Goal: Book appointment/travel/reservation

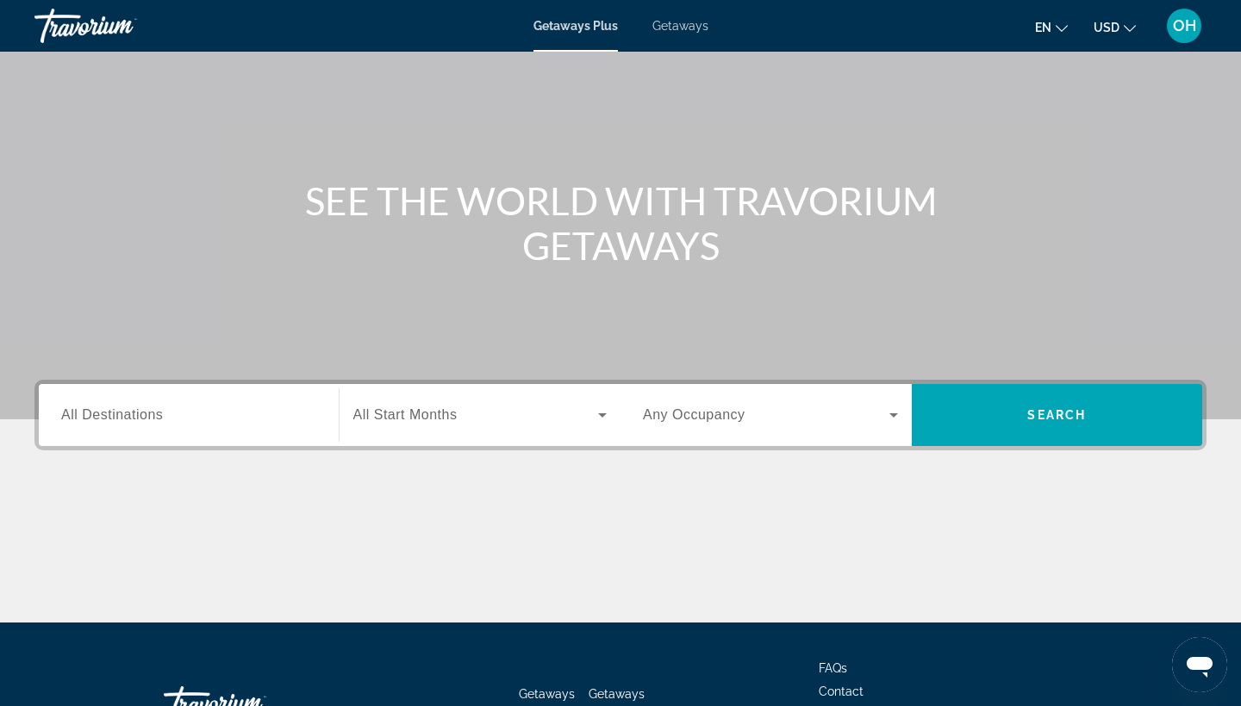
scroll to position [47, 0]
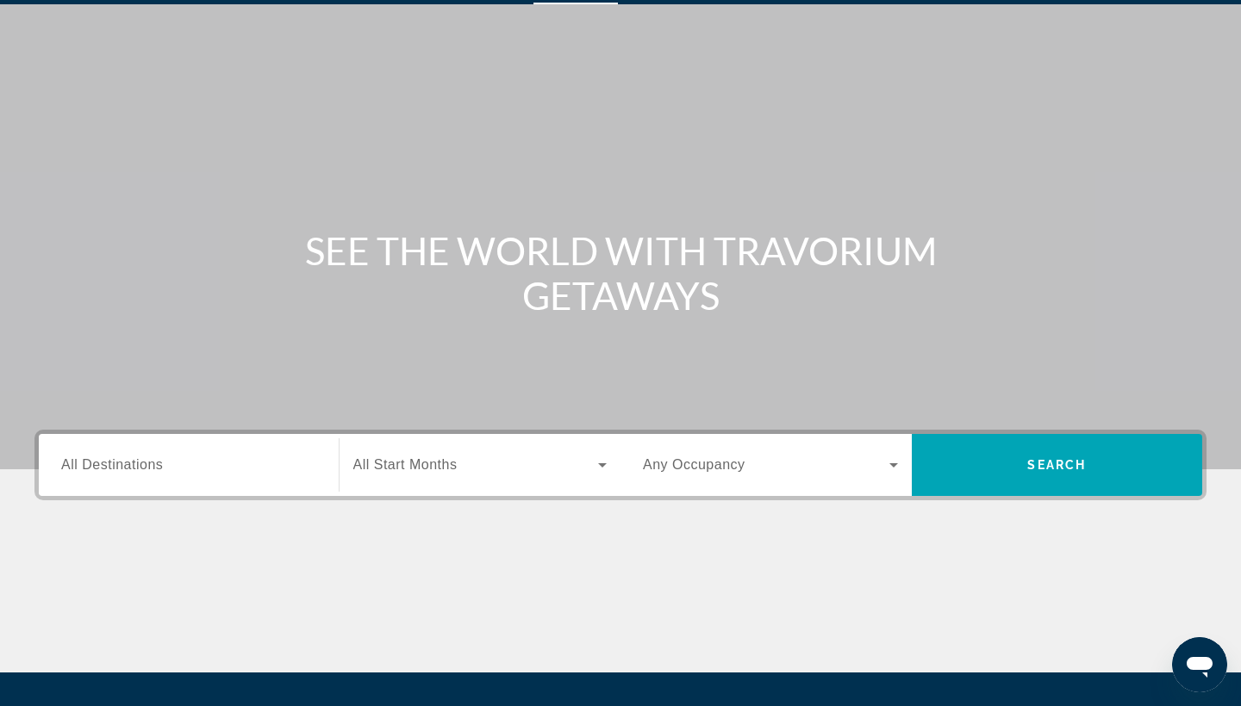
click at [249, 458] on input "Destination All Destinations" at bounding box center [188, 466] width 255 height 21
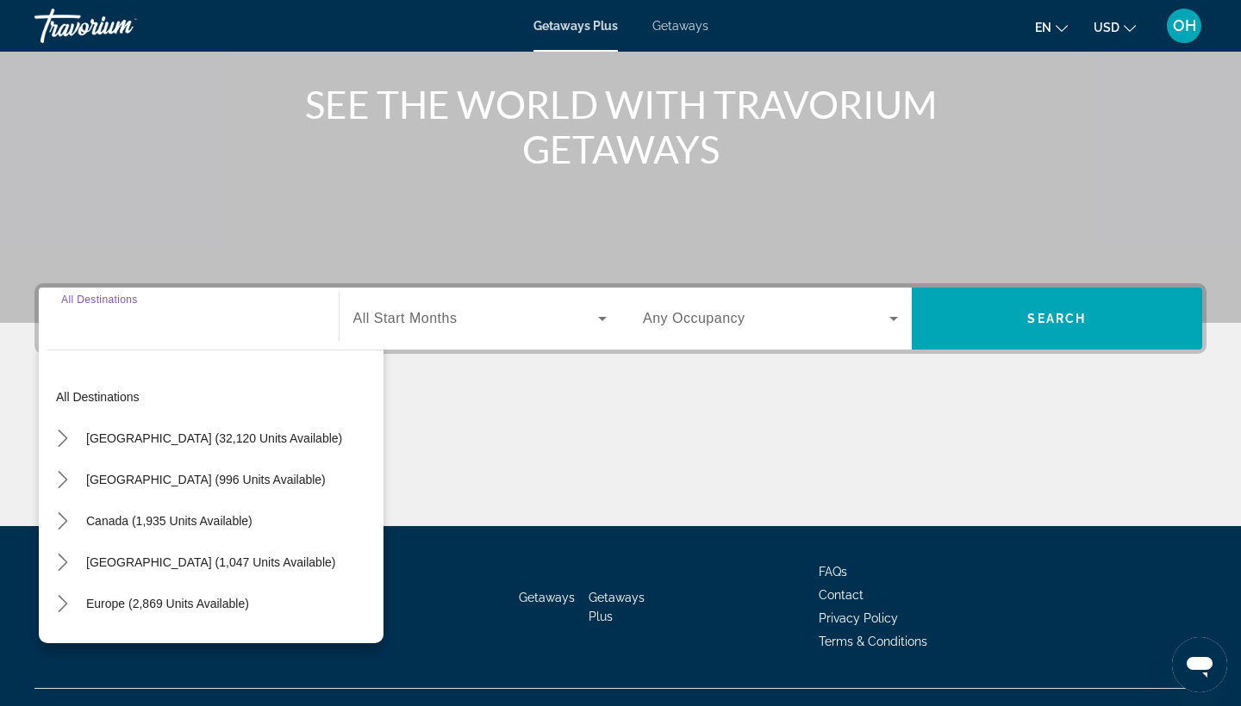
scroll to position [225, 0]
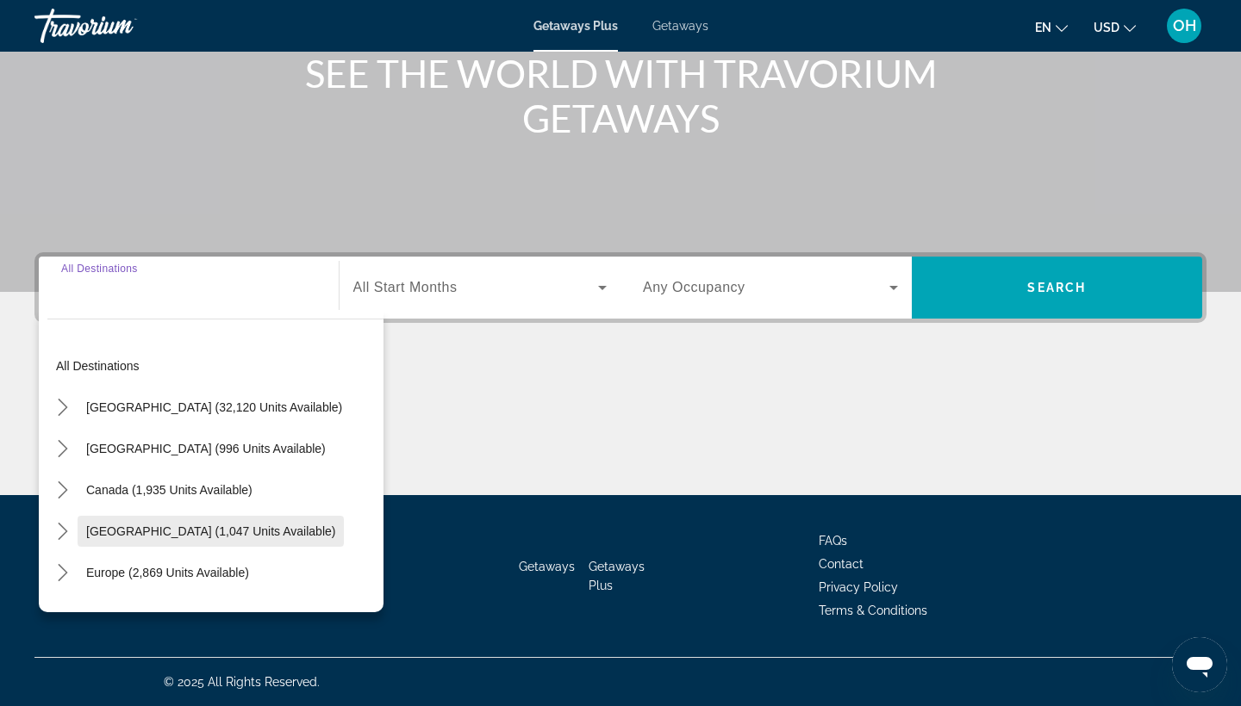
click at [181, 540] on span "Select destination: Caribbean & Atlantic Islands (1,047 units available)" at bounding box center [211, 531] width 266 height 41
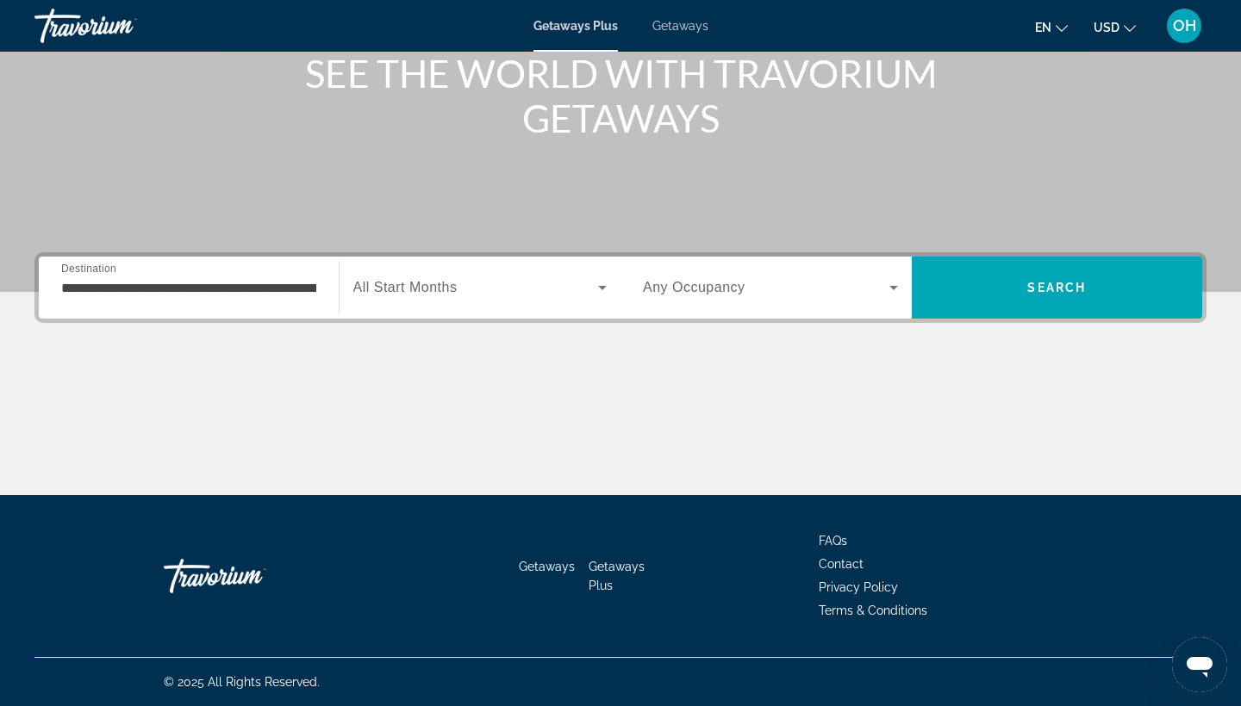
click at [594, 274] on div "Search widget" at bounding box center [480, 288] width 254 height 48
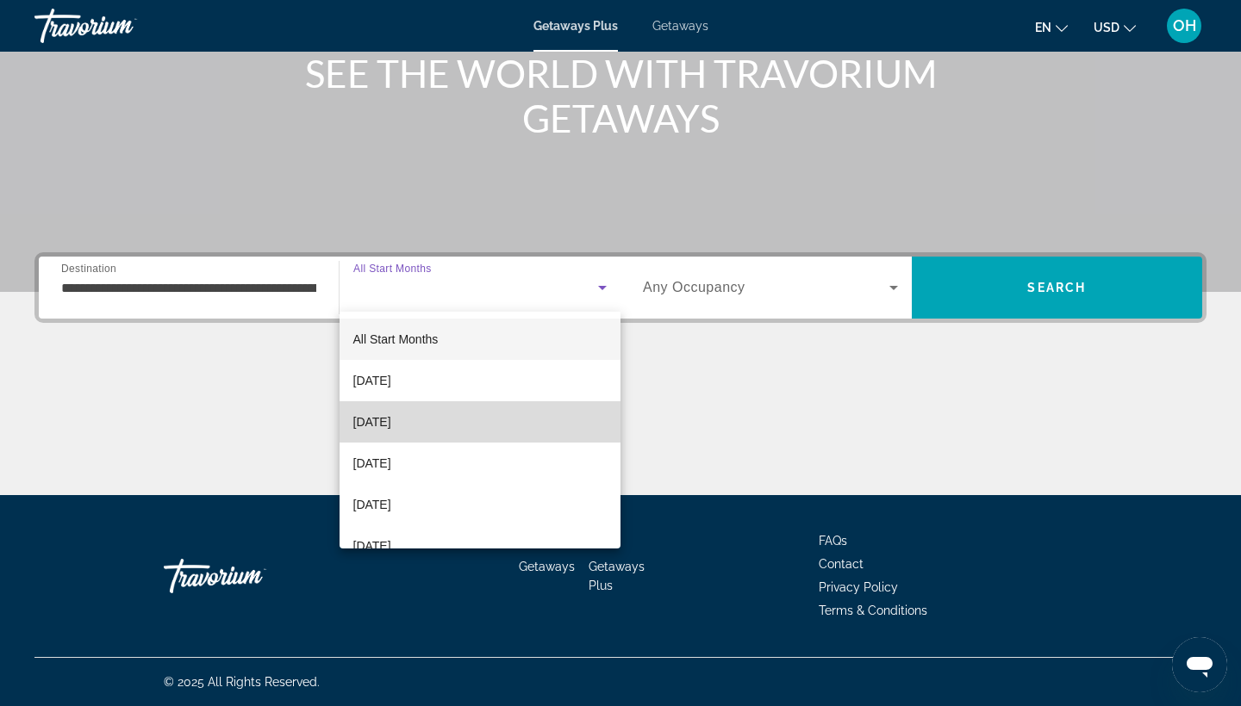
click at [391, 420] on span "[DATE]" at bounding box center [372, 422] width 38 height 21
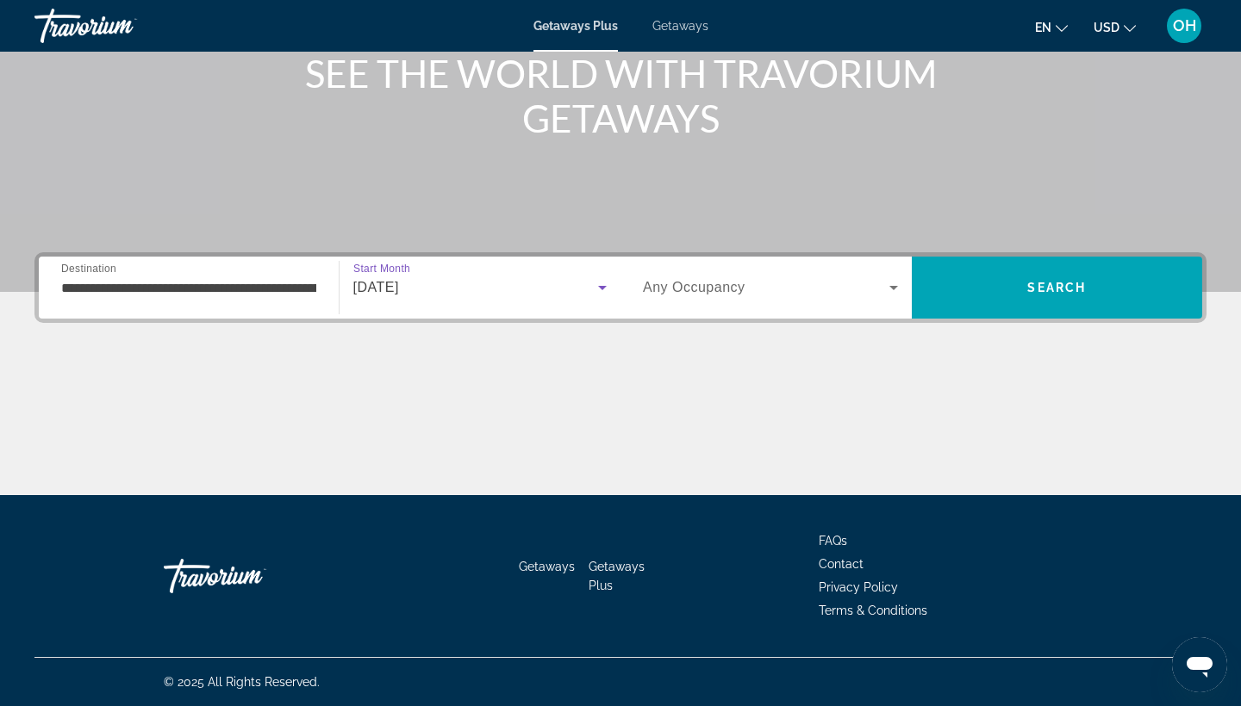
click at [278, 280] on input "**********" at bounding box center [188, 288] width 255 height 21
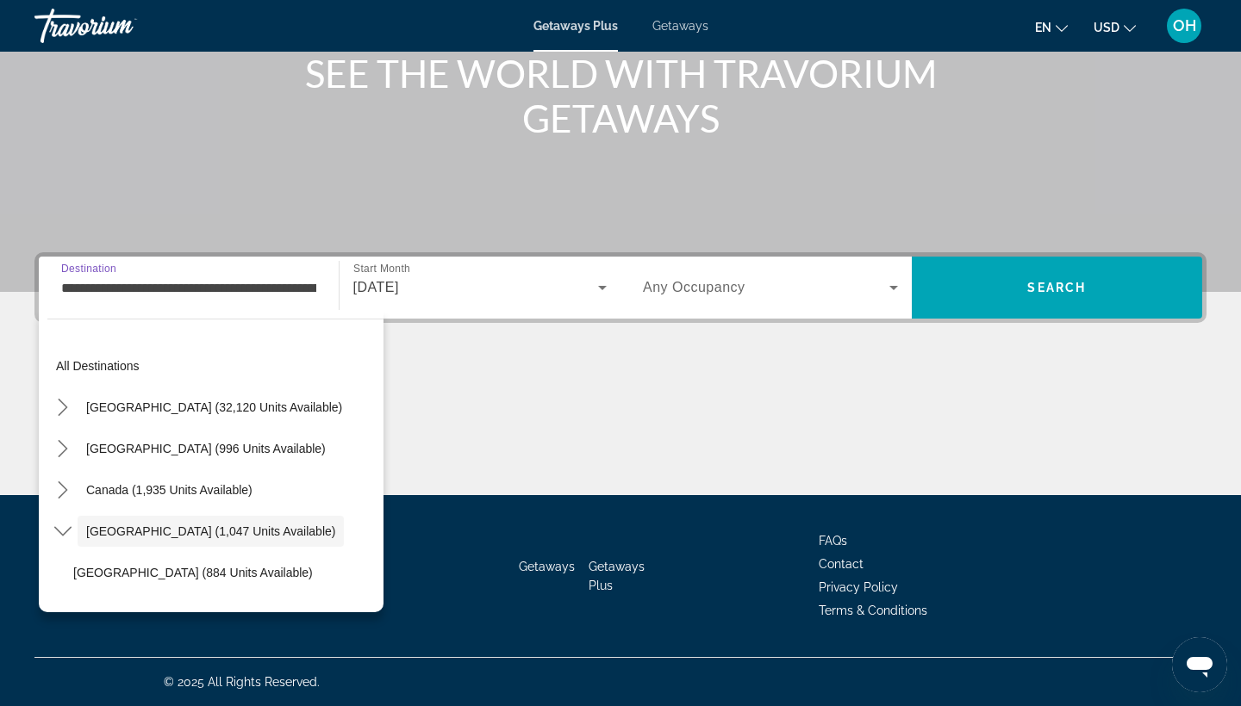
scroll to position [61, 0]
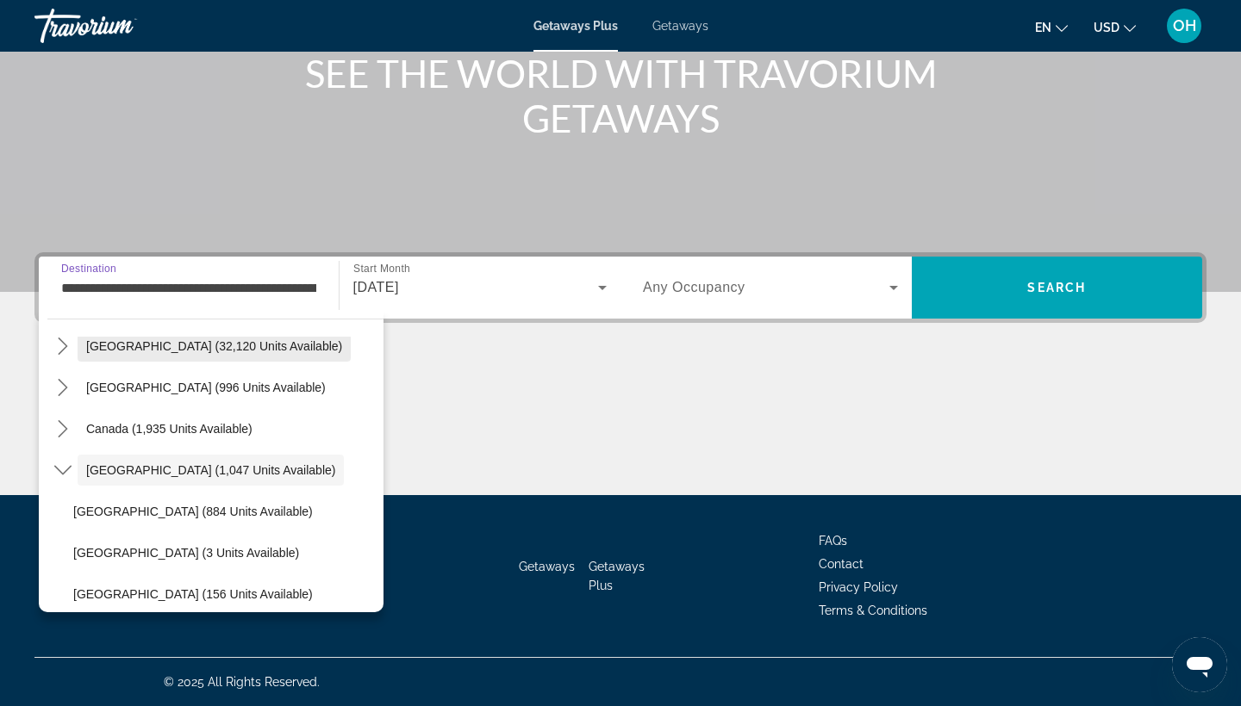
click at [180, 346] on span "[GEOGRAPHIC_DATA] (32,120 units available)" at bounding box center [214, 346] width 256 height 14
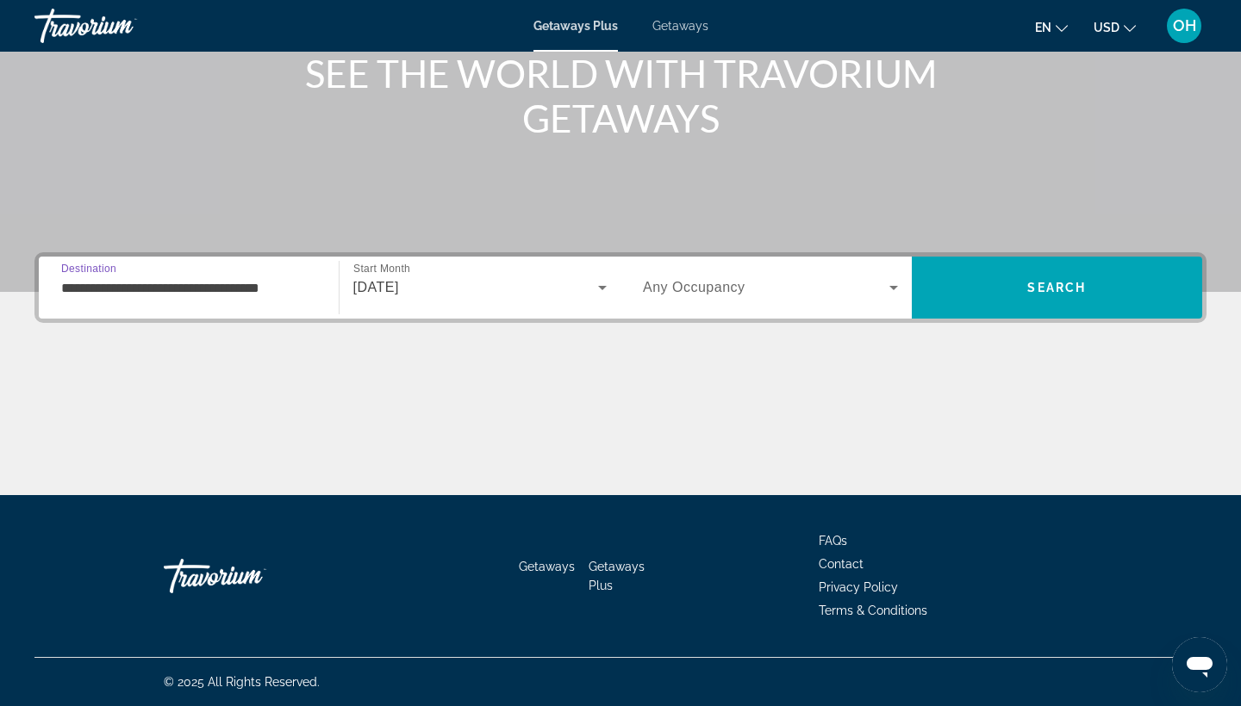
click at [278, 287] on input "**********" at bounding box center [188, 288] width 255 height 21
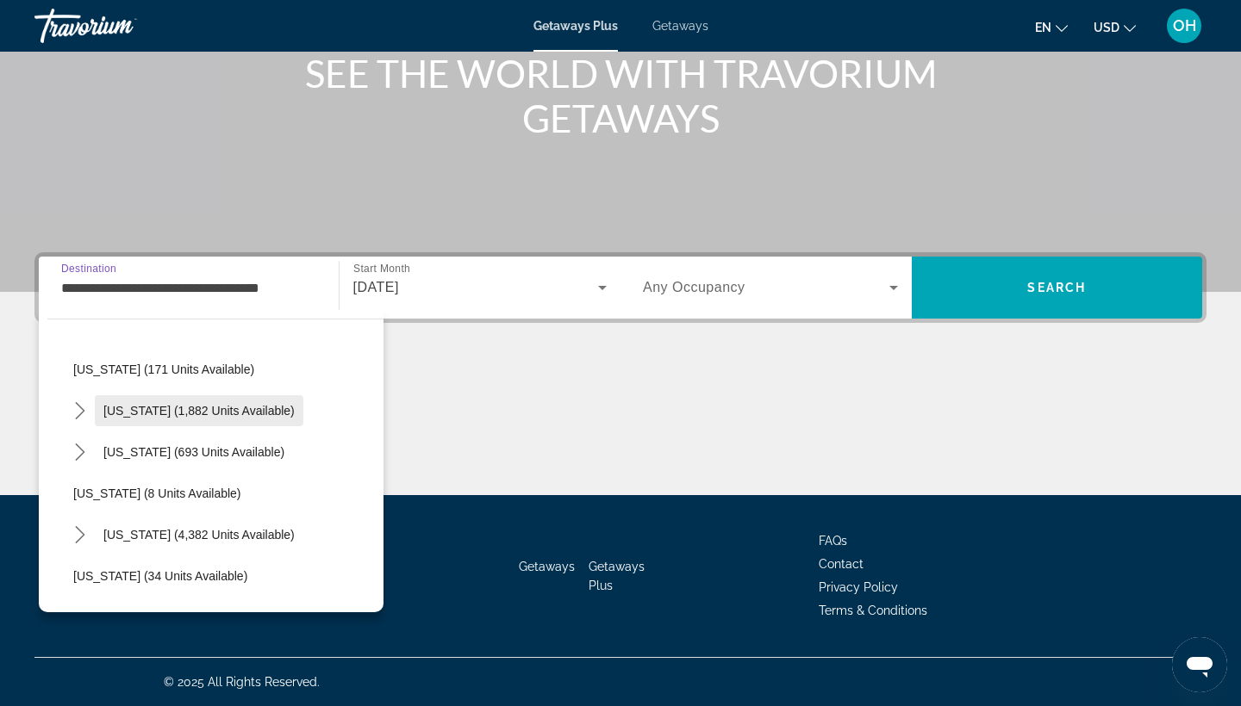
scroll to position [124, 0]
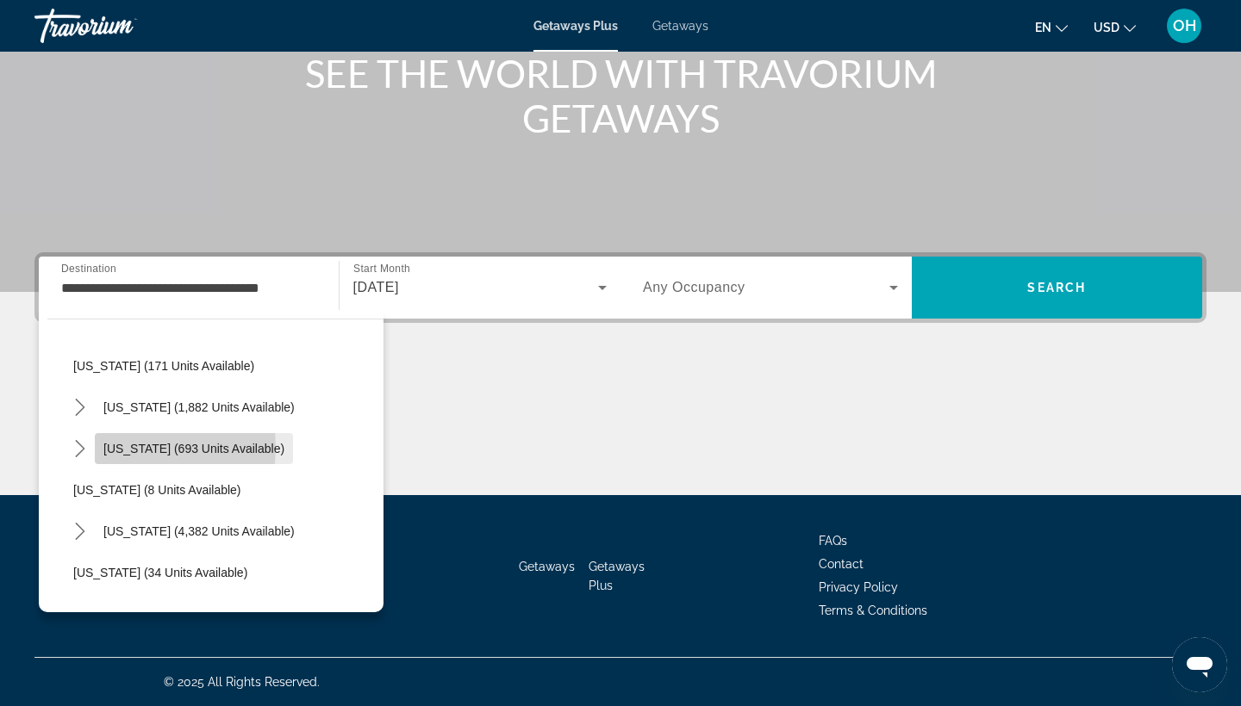
click at [132, 447] on span "[US_STATE] (693 units available)" at bounding box center [193, 449] width 181 height 14
type input "**********"
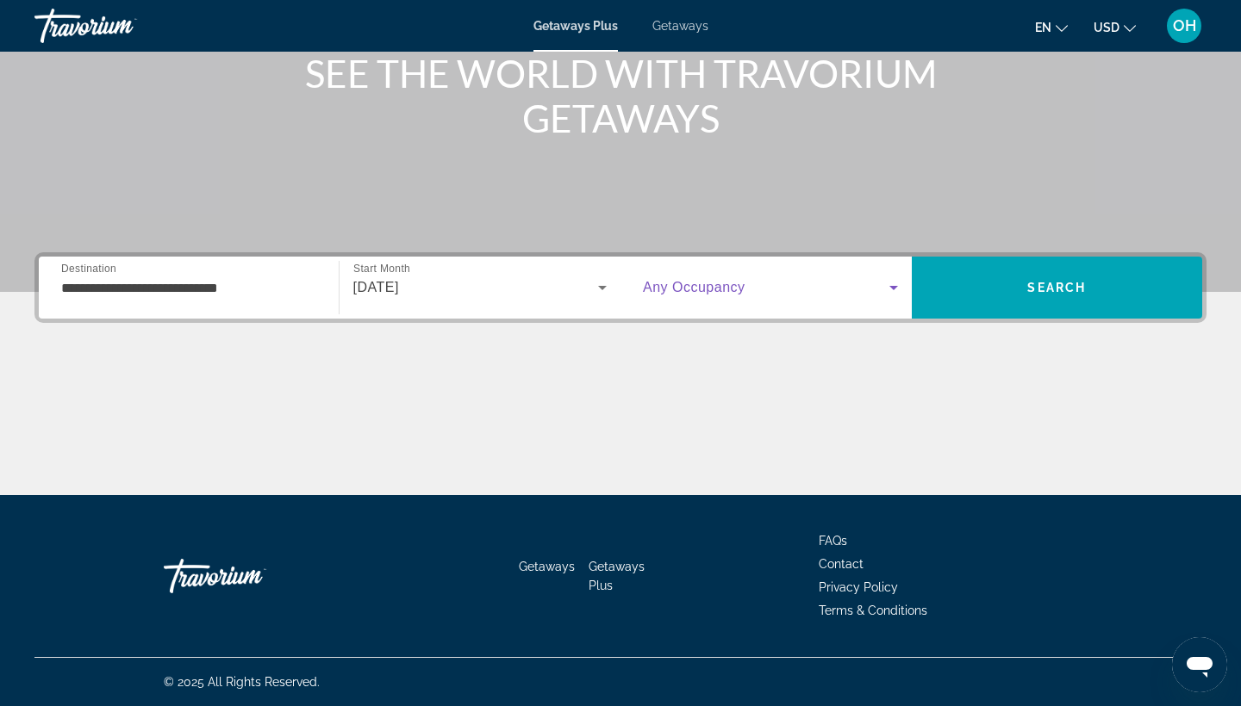
click at [884, 284] on icon "Search widget" at bounding box center [893, 287] width 21 height 21
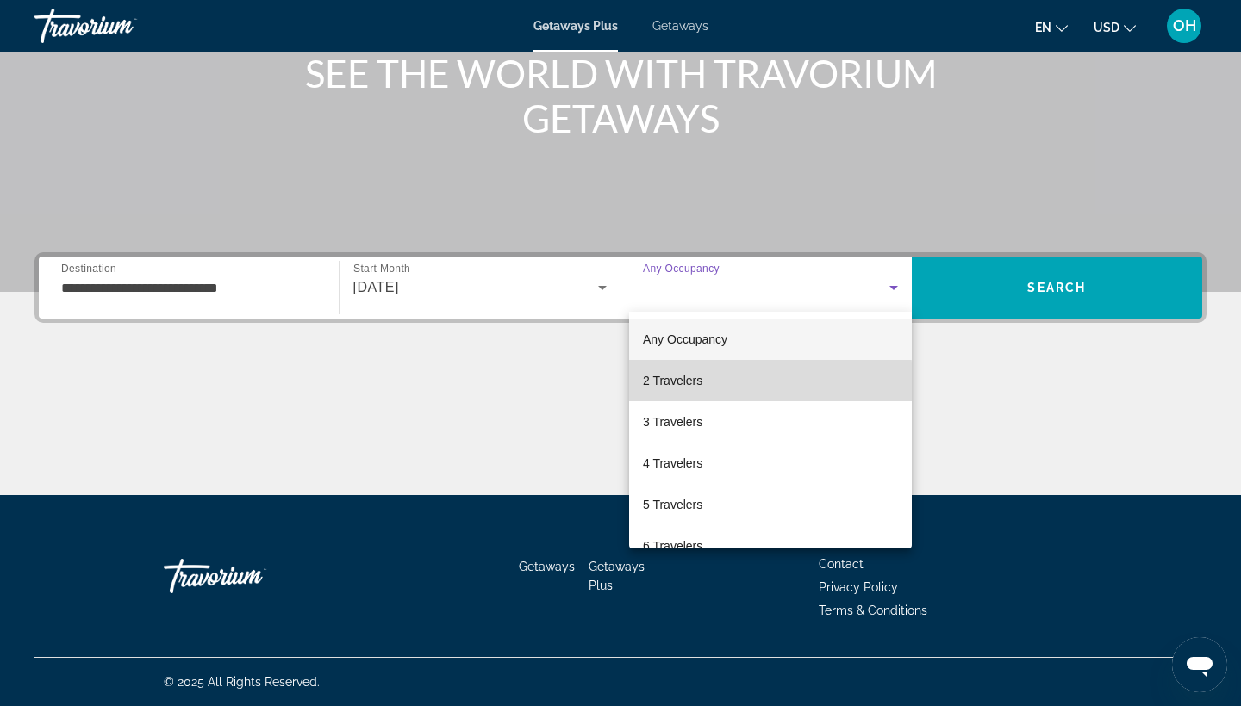
click at [690, 383] on span "2 Travelers" at bounding box center [672, 380] width 59 height 21
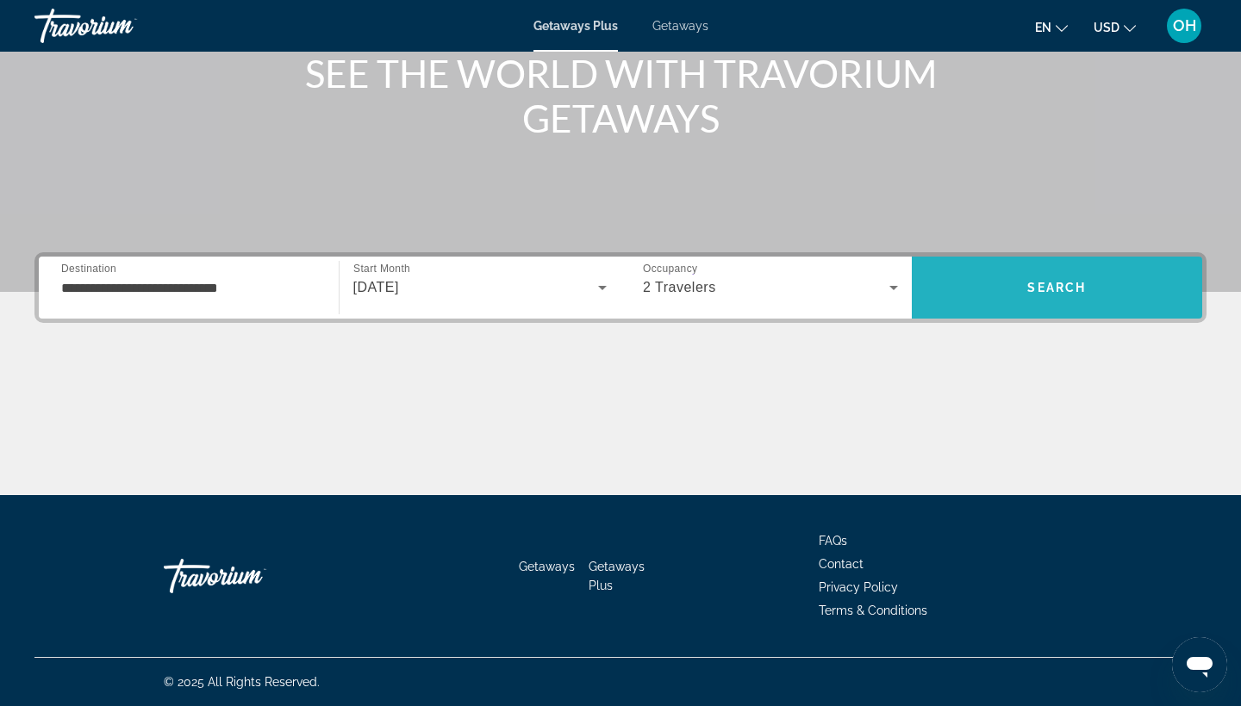
click at [1051, 276] on span "Search" at bounding box center [1056, 287] width 291 height 41
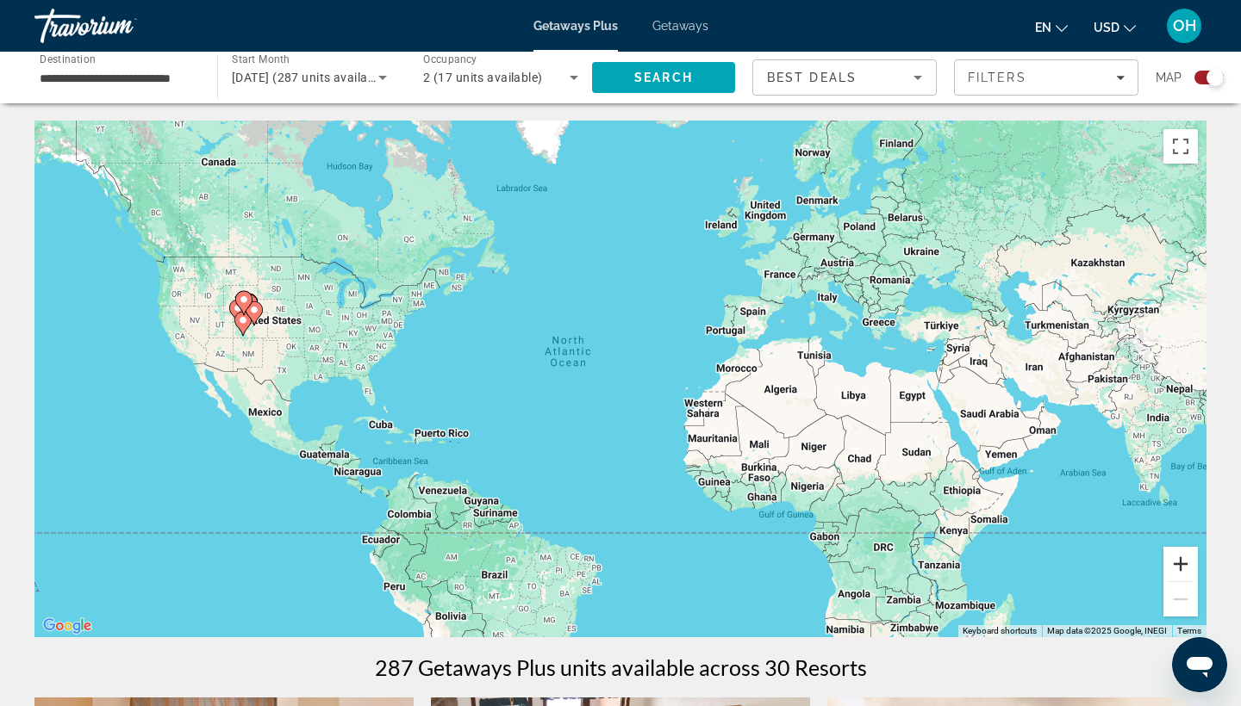
click at [1177, 558] on button "Zoom in" at bounding box center [1180, 564] width 34 height 34
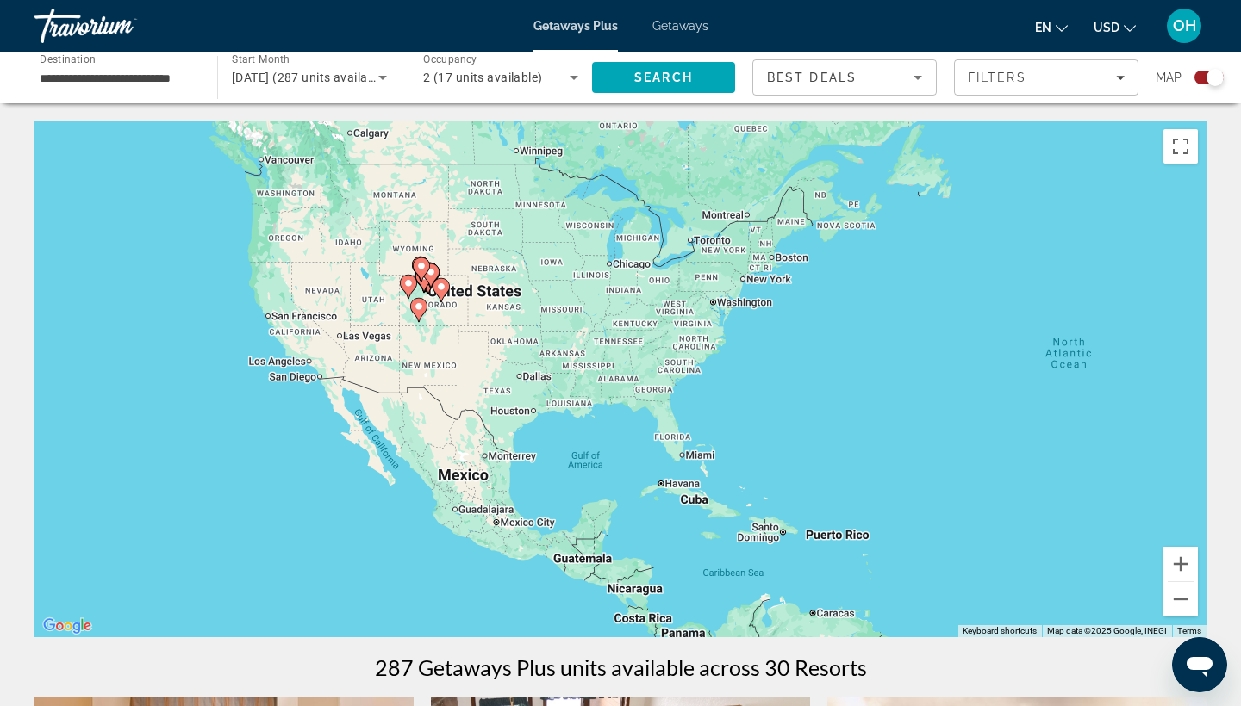
drag, startPoint x: 453, startPoint y: 435, endPoint x: 1024, endPoint y: 467, distance: 572.1
click at [1024, 467] on div "To activate drag with keyboard, press Alt + Enter. Once in keyboard drag state,…" at bounding box center [620, 379] width 1172 height 517
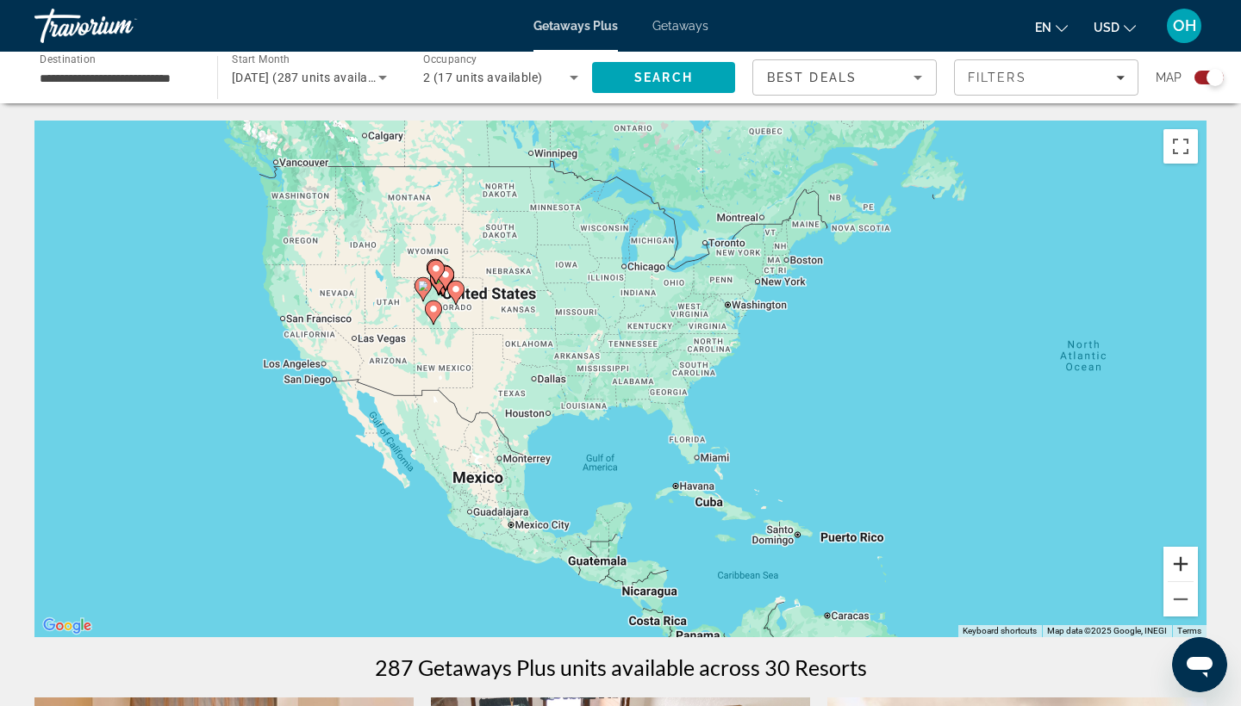
click at [1180, 563] on button "Zoom in" at bounding box center [1180, 564] width 34 height 34
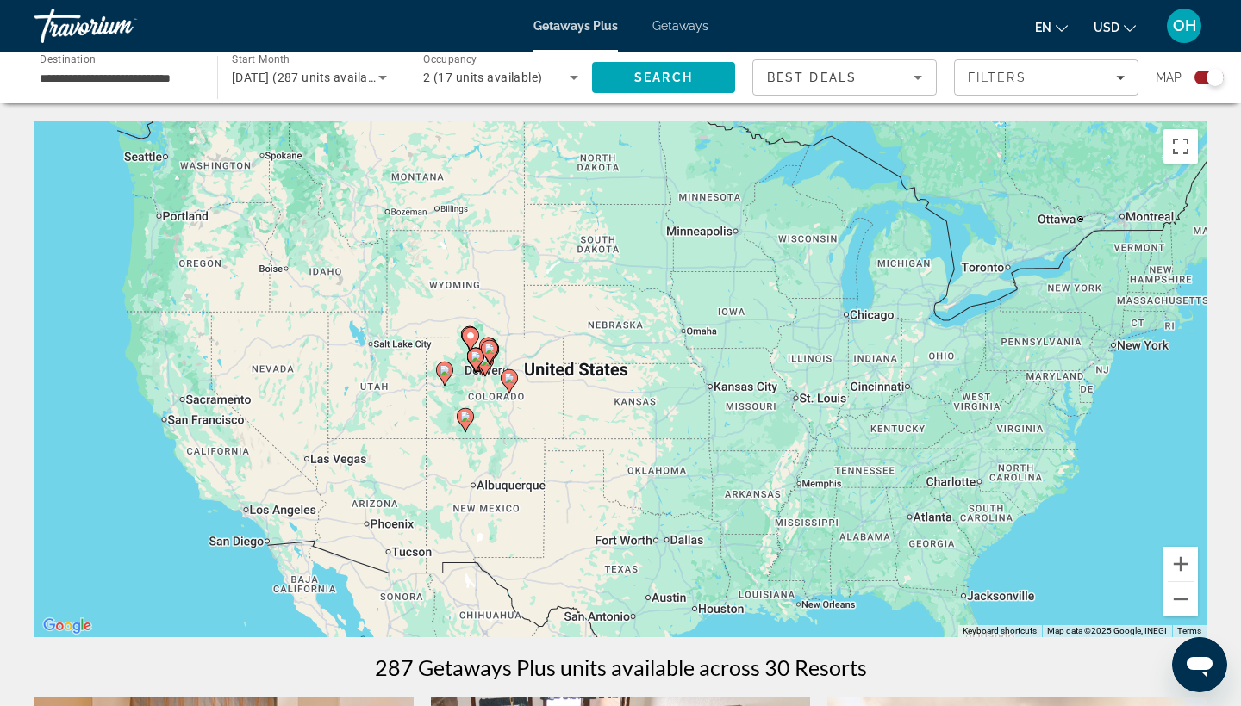
drag, startPoint x: 498, startPoint y: 276, endPoint x: 720, endPoint y: 442, distance: 277.6
click at [720, 442] on div "To activate drag with keyboard, press Alt + Enter. Once in keyboard drag state,…" at bounding box center [620, 379] width 1172 height 517
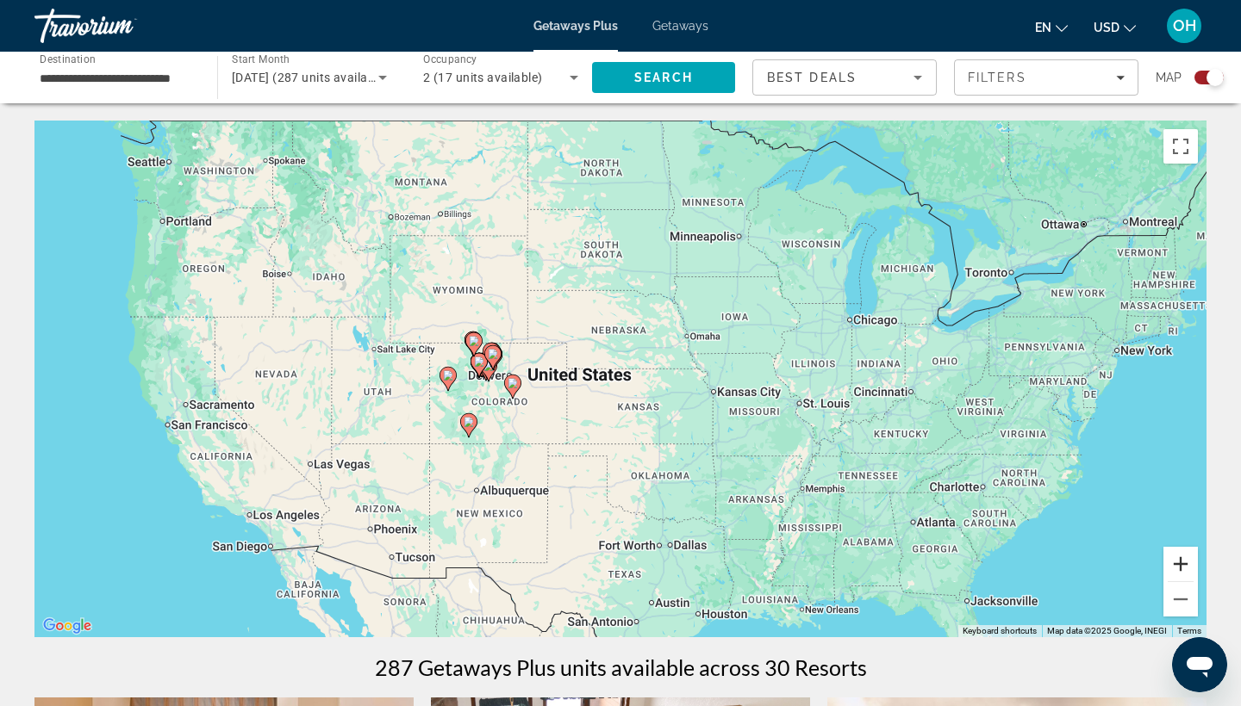
click at [1177, 563] on button "Zoom in" at bounding box center [1180, 564] width 34 height 34
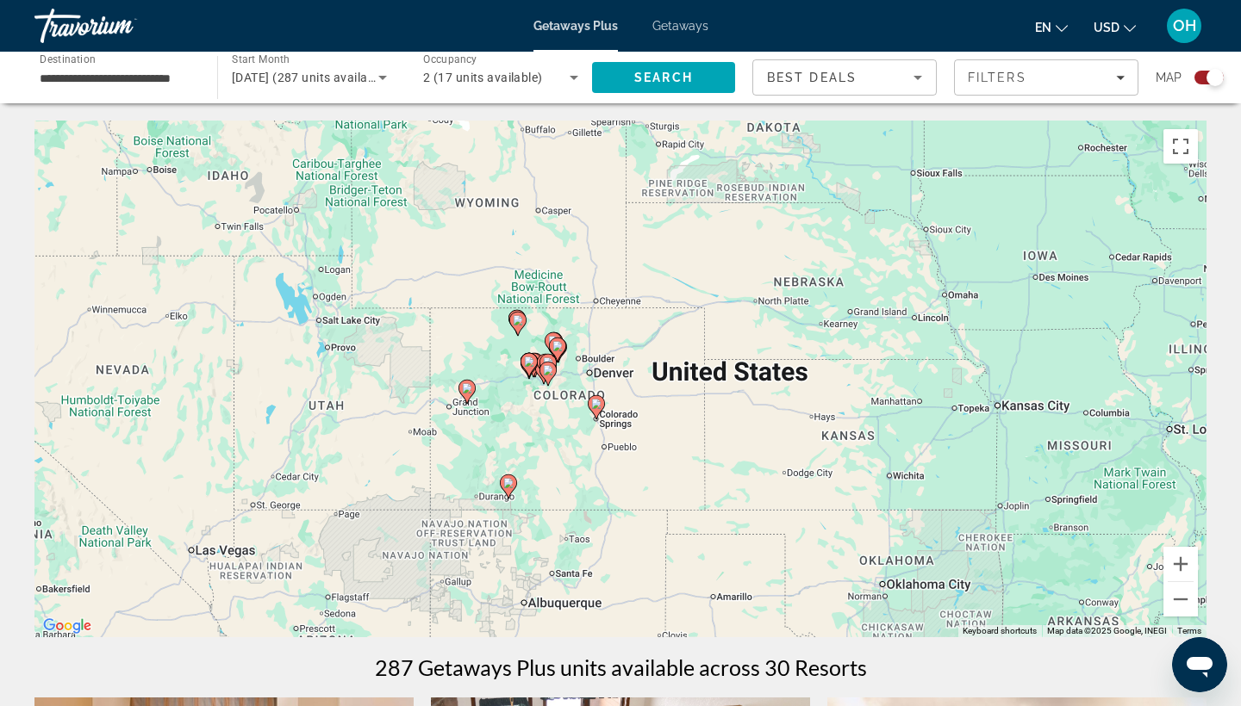
drag, startPoint x: 554, startPoint y: 378, endPoint x: 746, endPoint y: 380, distance: 192.1
click at [746, 380] on div "To activate drag with keyboard, press Alt + Enter. Once in keyboard drag state,…" at bounding box center [620, 379] width 1172 height 517
click at [1179, 564] on button "Zoom in" at bounding box center [1180, 564] width 34 height 34
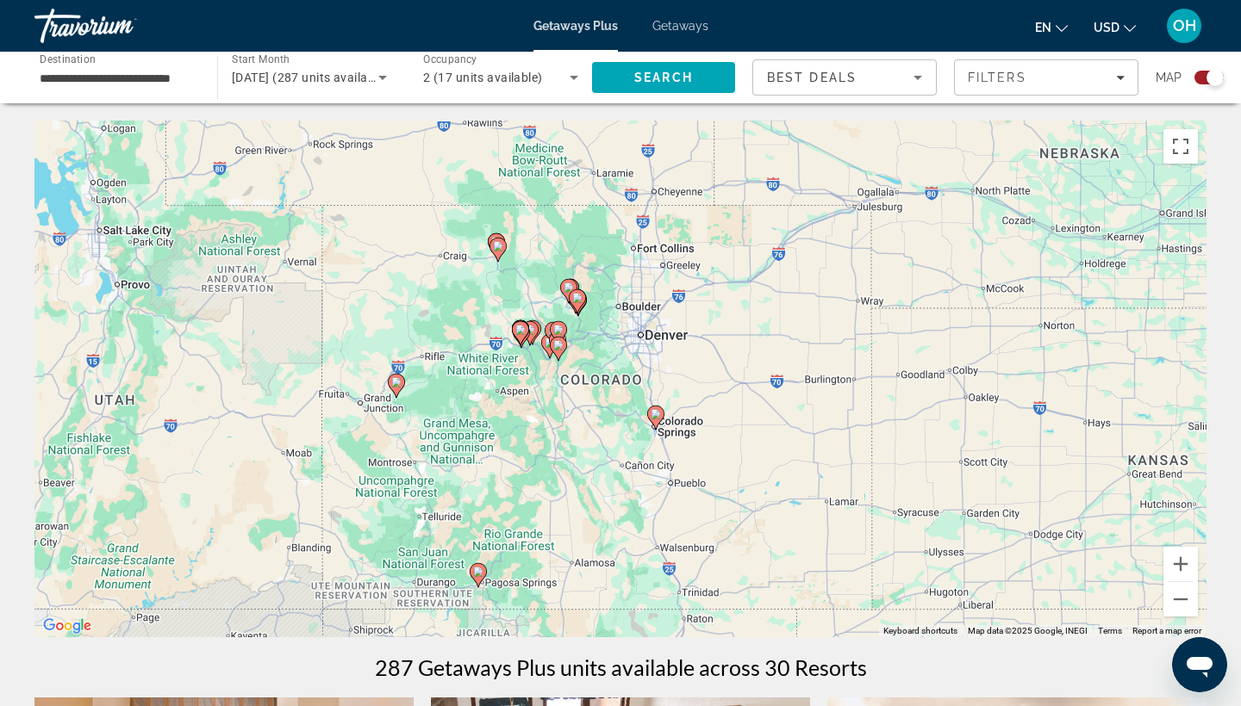
drag, startPoint x: 532, startPoint y: 383, endPoint x: 619, endPoint y: 354, distance: 92.4
click at [619, 354] on div "To activate drag with keyboard, press Alt + Enter. Once in keyboard drag state,…" at bounding box center [620, 379] width 1172 height 517
click at [1179, 560] on button "Zoom in" at bounding box center [1180, 564] width 34 height 34
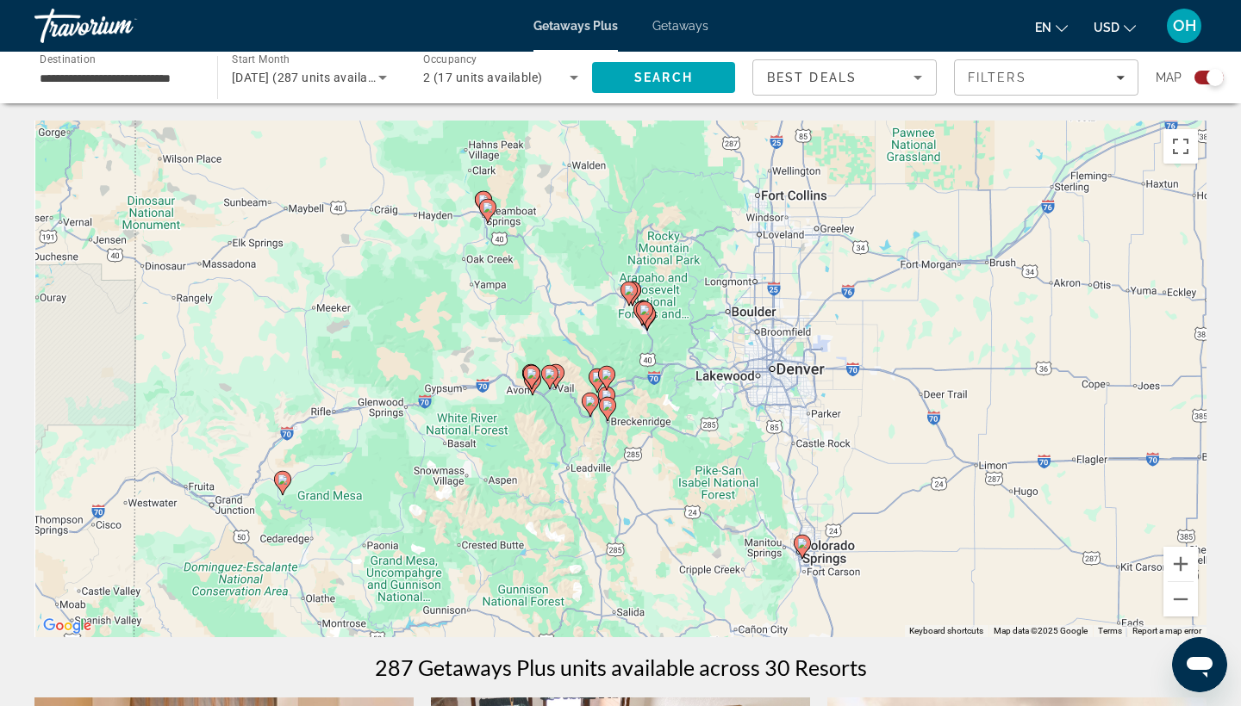
drag, startPoint x: 605, startPoint y: 352, endPoint x: 724, endPoint y: 432, distance: 143.4
click at [724, 432] on div "To activate drag with keyboard, press Alt + Enter. Once in keyboard drag state,…" at bounding box center [620, 379] width 1172 height 517
click at [1178, 562] on button "Zoom in" at bounding box center [1180, 564] width 34 height 34
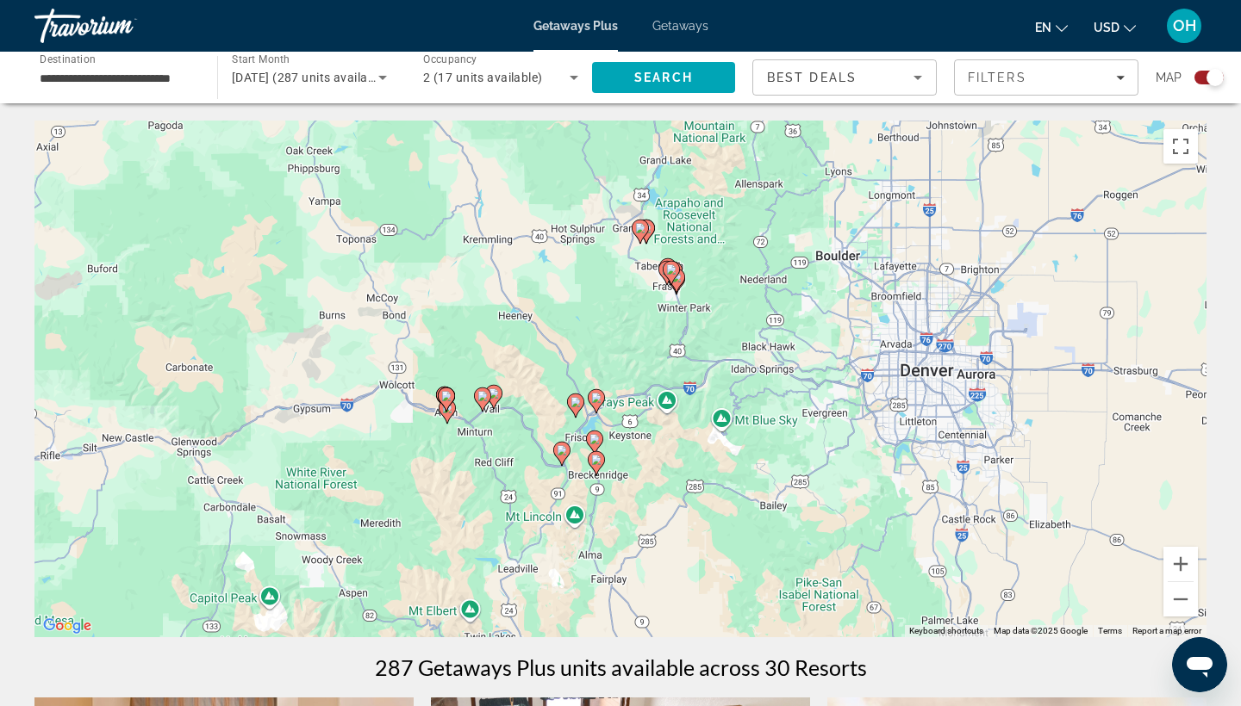
click at [793, 459] on div "To activate drag with keyboard, press Alt + Enter. Once in keyboard drag state,…" at bounding box center [620, 379] width 1172 height 517
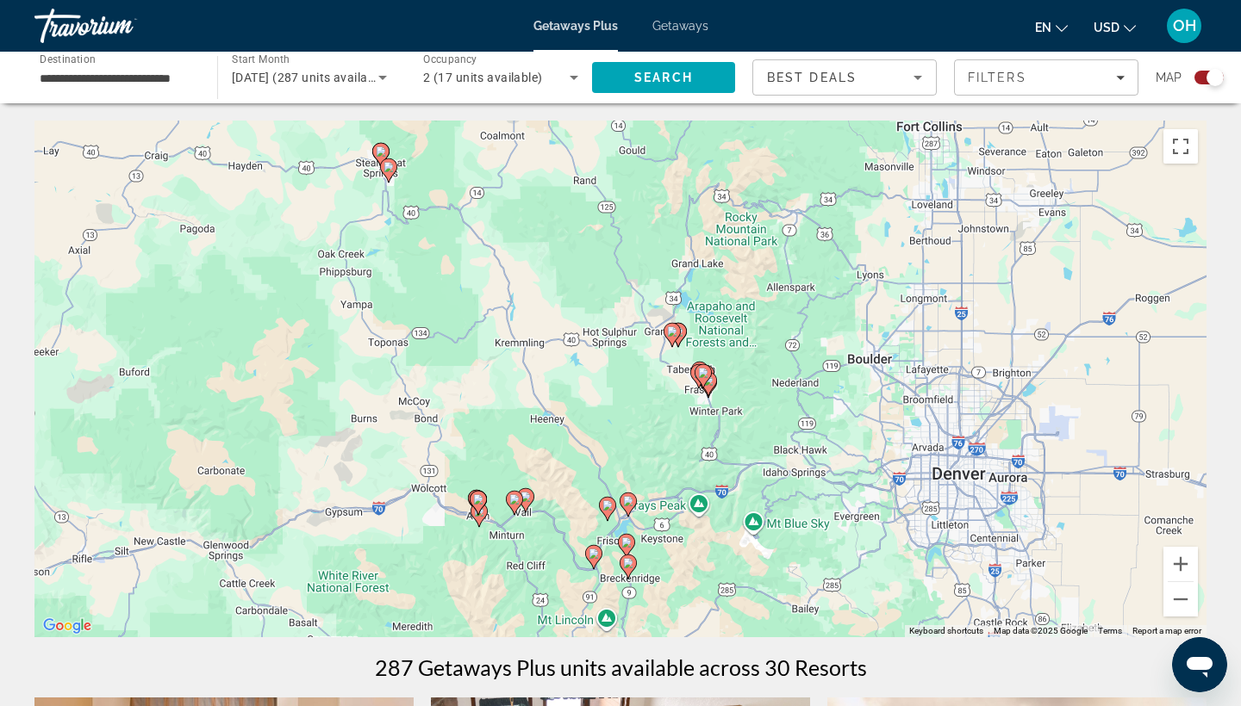
drag, startPoint x: 745, startPoint y: 330, endPoint x: 777, endPoint y: 438, distance: 112.3
click at [777, 438] on div "To activate drag with keyboard, press Alt + Enter. Once in keyboard drag state,…" at bounding box center [620, 379] width 1172 height 517
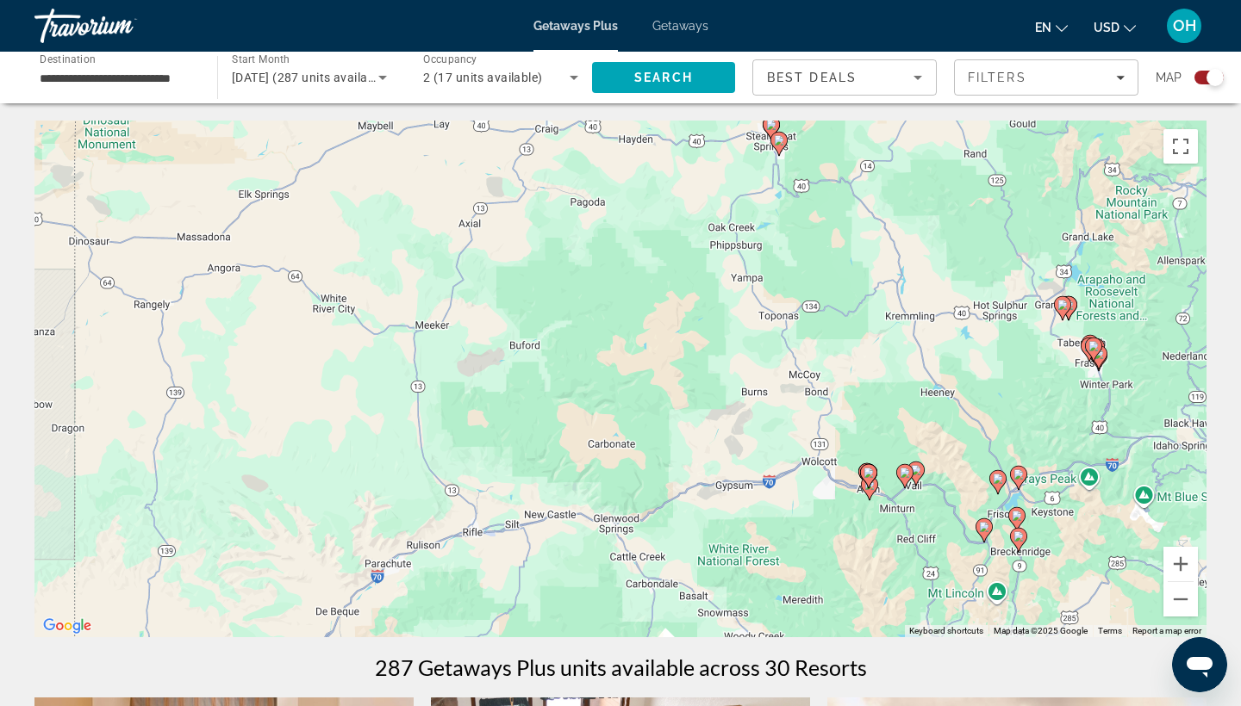
drag, startPoint x: 345, startPoint y: 371, endPoint x: 723, endPoint y: 344, distance: 378.3
click at [723, 344] on div "To activate drag with keyboard, press Alt + Enter. Once in keyboard drag state,…" at bounding box center [620, 379] width 1172 height 517
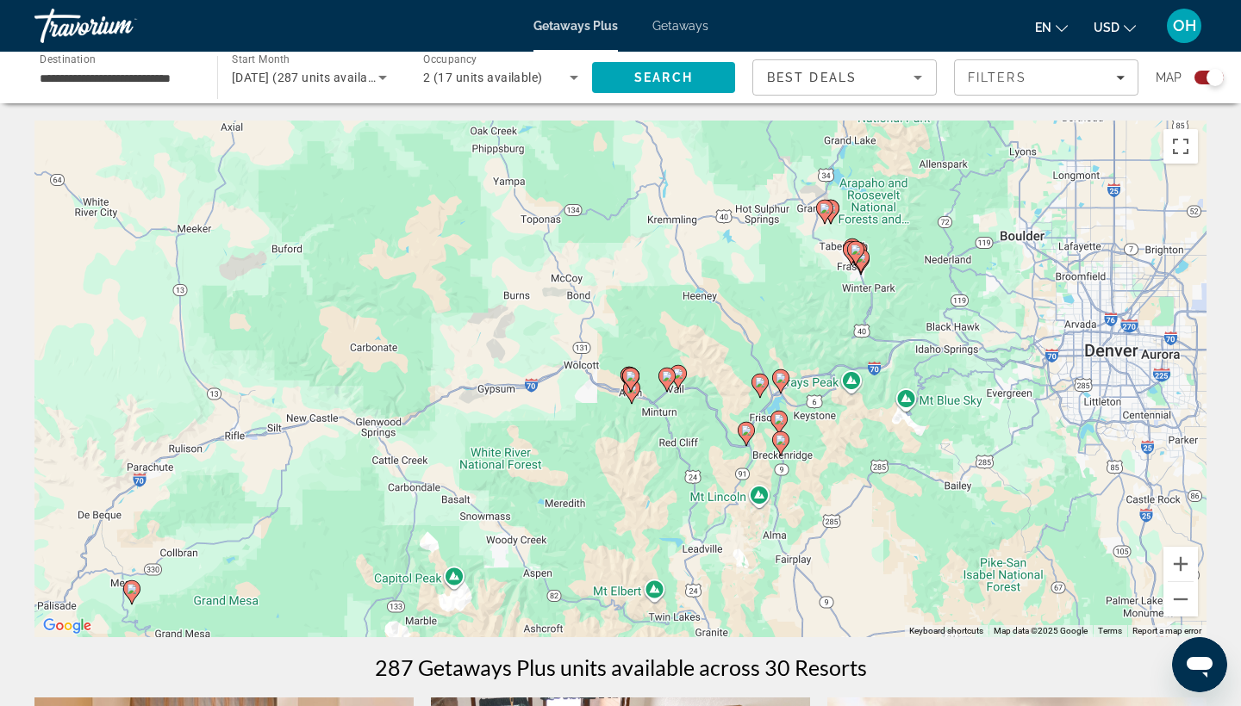
drag, startPoint x: 830, startPoint y: 314, endPoint x: 554, endPoint y: 232, distance: 287.8
click at [554, 232] on div "To activate drag with keyboard, press Alt + Enter. Once in keyboard drag state,…" at bounding box center [620, 379] width 1172 height 517
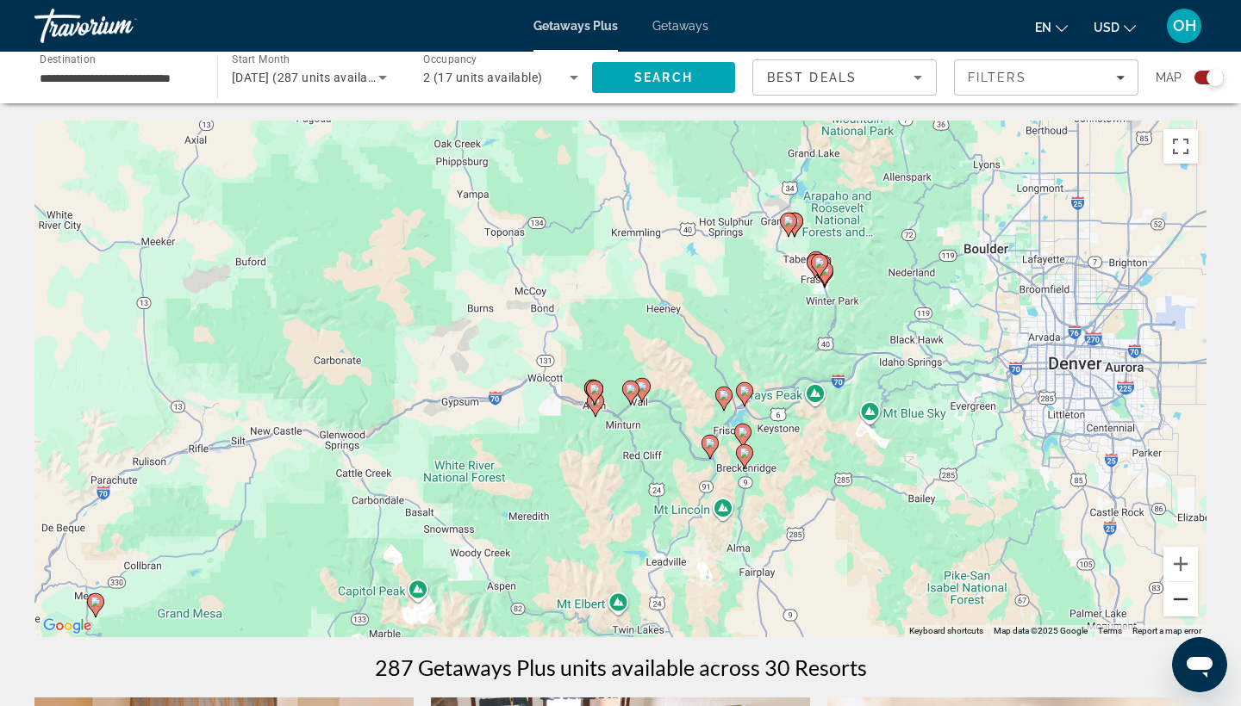
click at [1171, 599] on button "Zoom out" at bounding box center [1180, 599] width 34 height 34
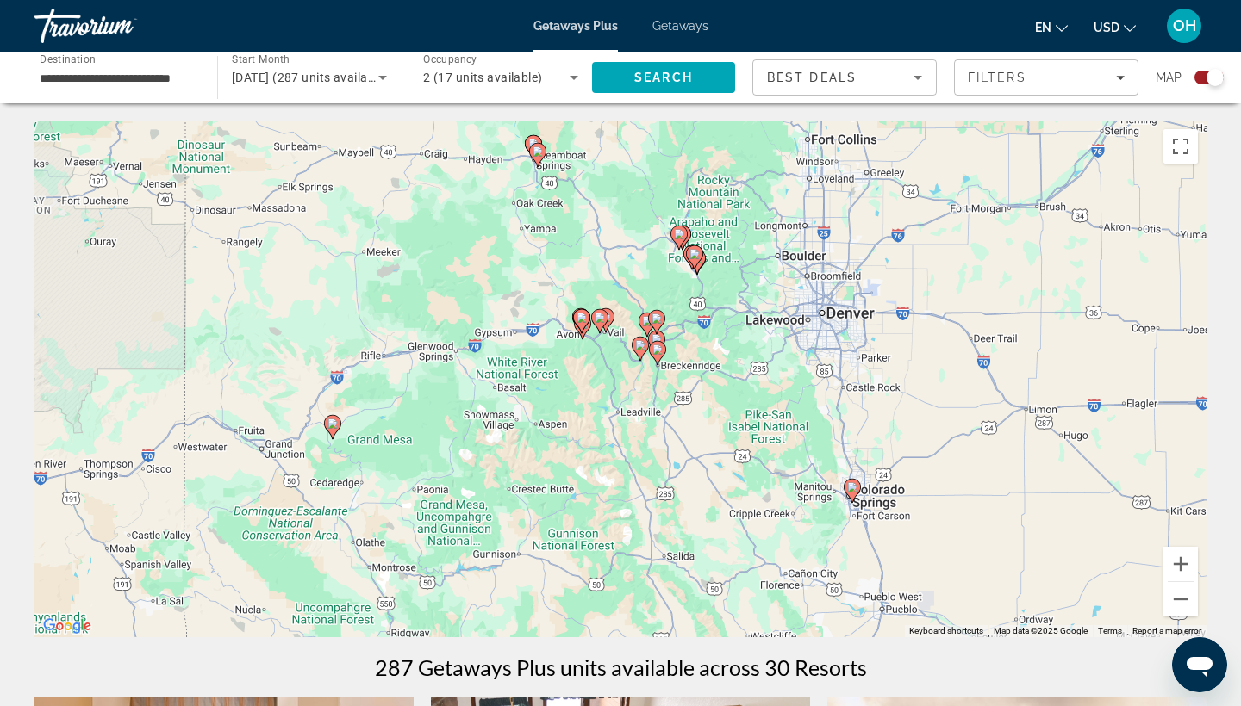
drag, startPoint x: 472, startPoint y: 267, endPoint x: 448, endPoint y: 211, distance: 61.0
click at [448, 211] on div "To activate drag with keyboard, press Alt + Enter. Once in keyboard drag state,…" at bounding box center [620, 379] width 1172 height 517
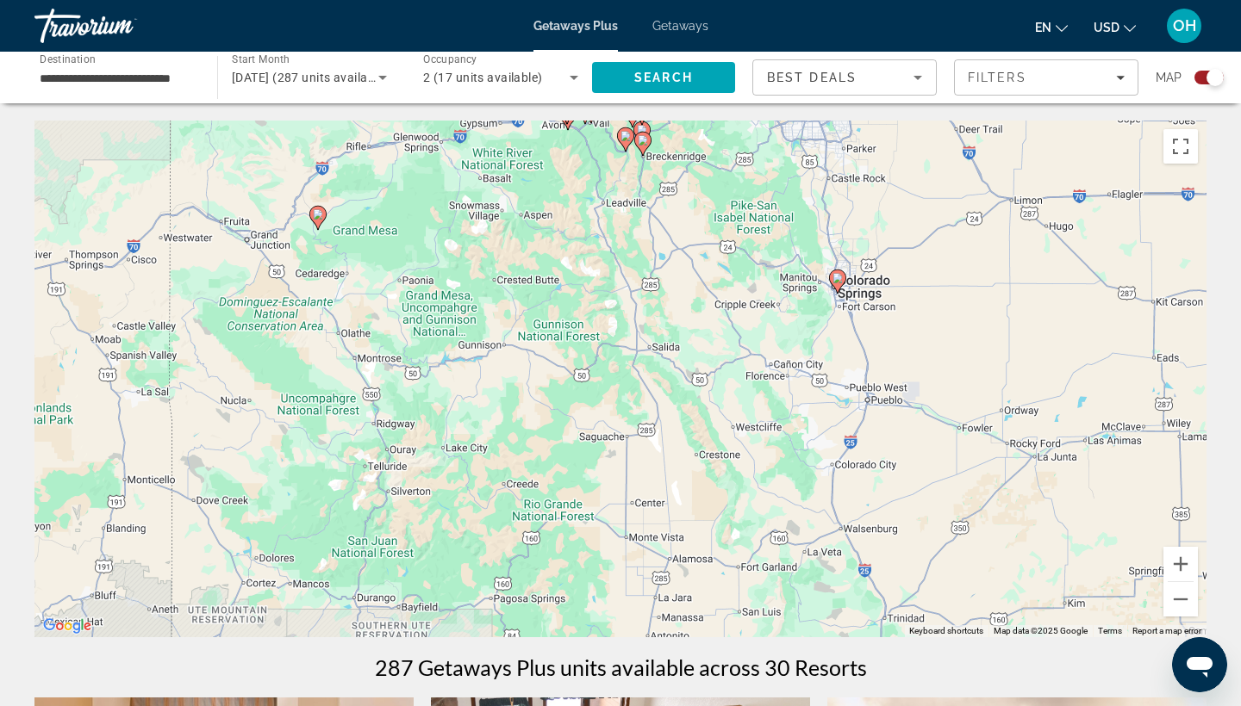
drag, startPoint x: 548, startPoint y: 370, endPoint x: 533, endPoint y: 162, distance: 209.0
click at [533, 162] on div "To activate drag with keyboard, press Alt + Enter. Once in keyboard drag state,…" at bounding box center [620, 379] width 1172 height 517
click at [321, 213] on image "Main content" at bounding box center [318, 214] width 10 height 10
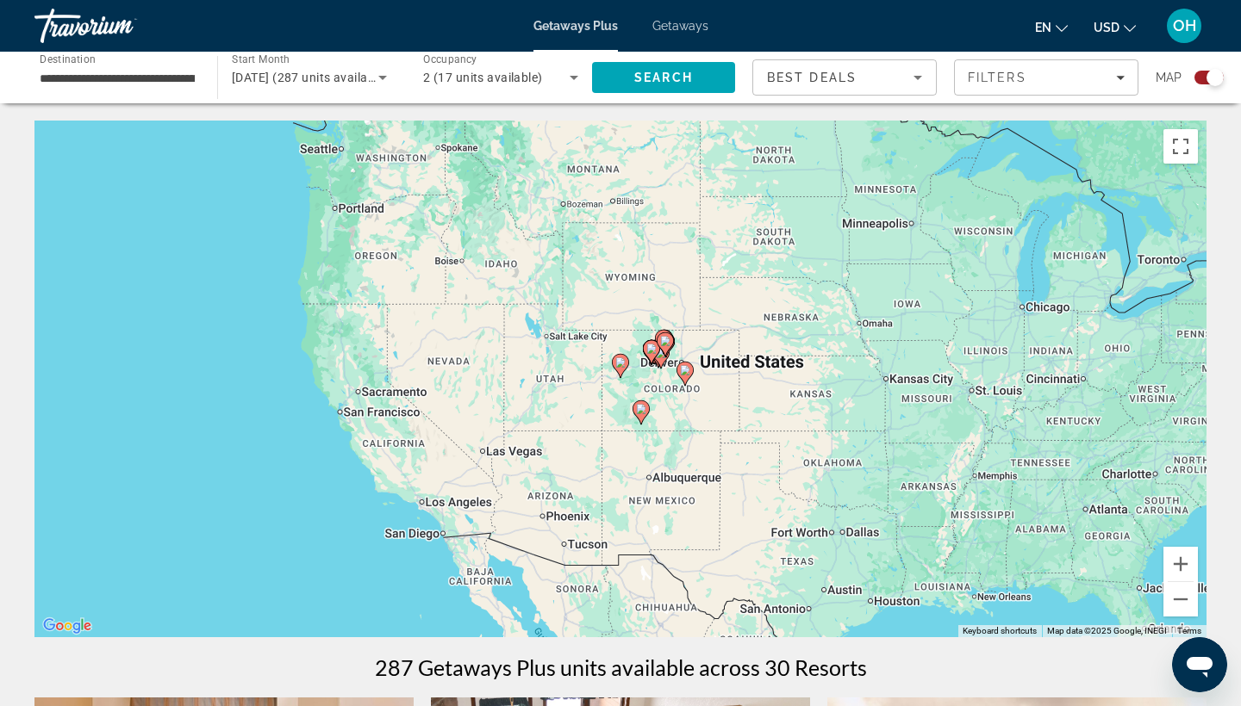
click at [619, 365] on image "Main content" at bounding box center [620, 363] width 10 height 10
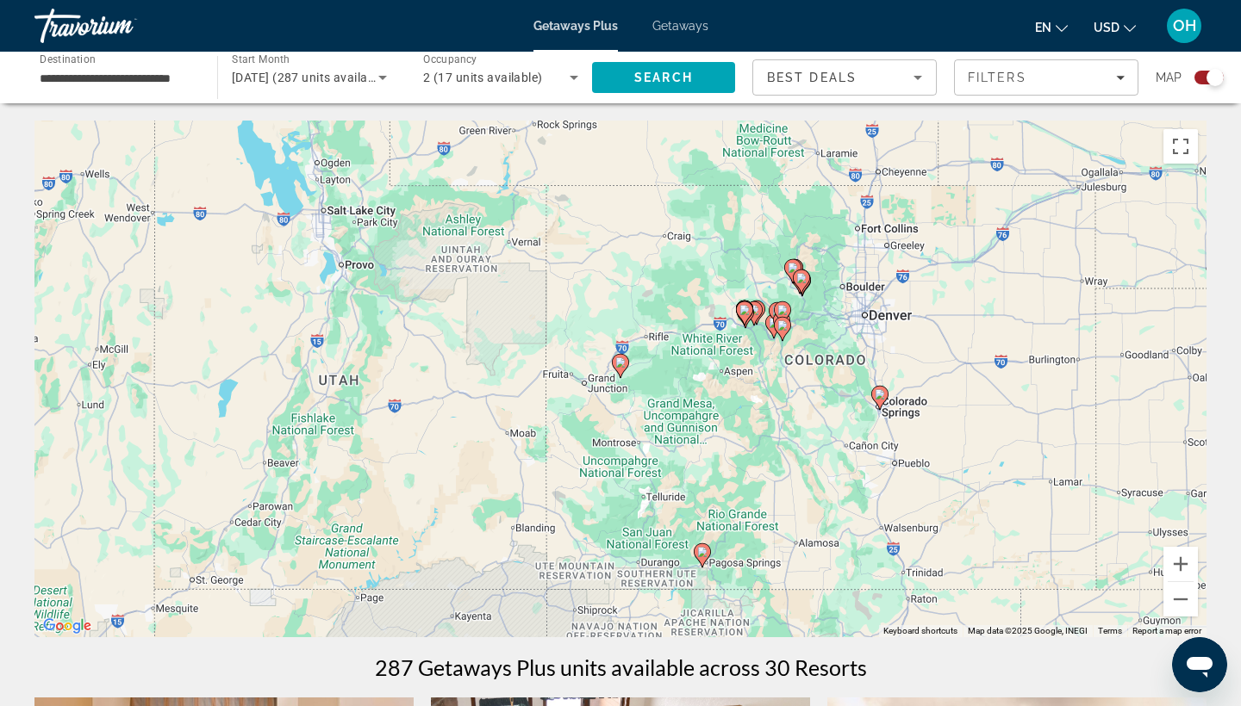
click at [619, 366] on image "Main content" at bounding box center [620, 363] width 10 height 10
type input "**********"
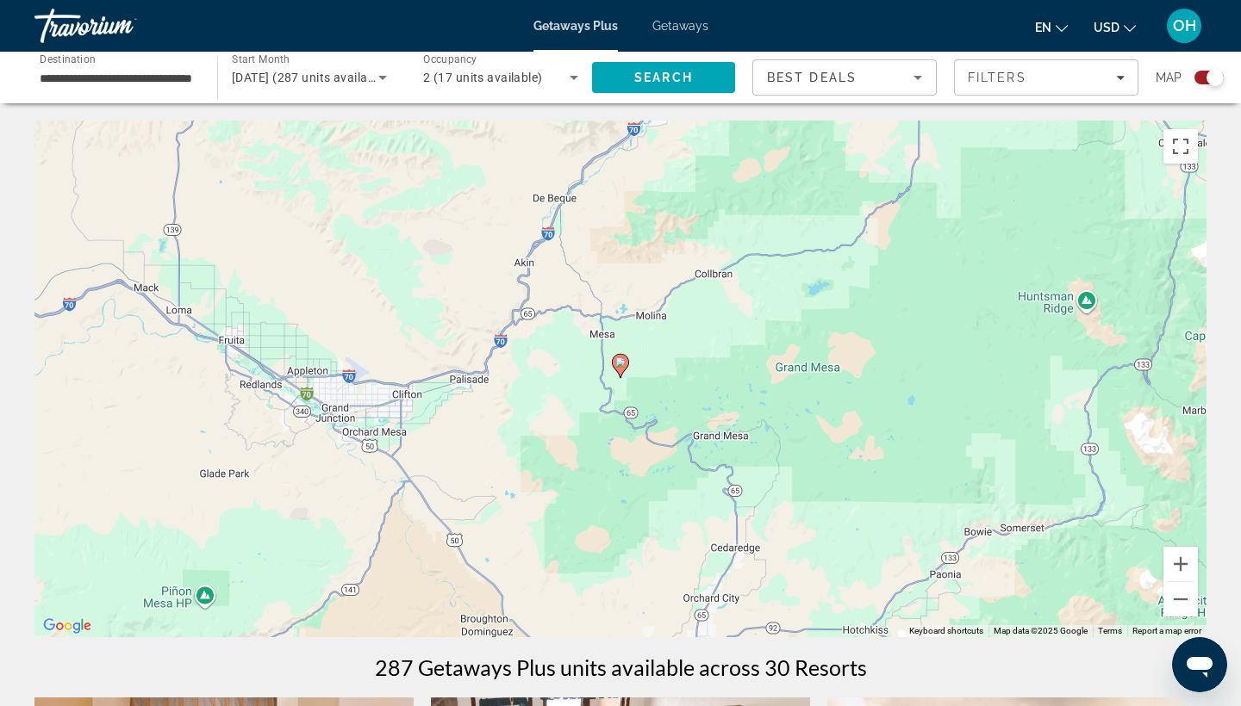
click at [619, 364] on image "Main content" at bounding box center [620, 363] width 10 height 10
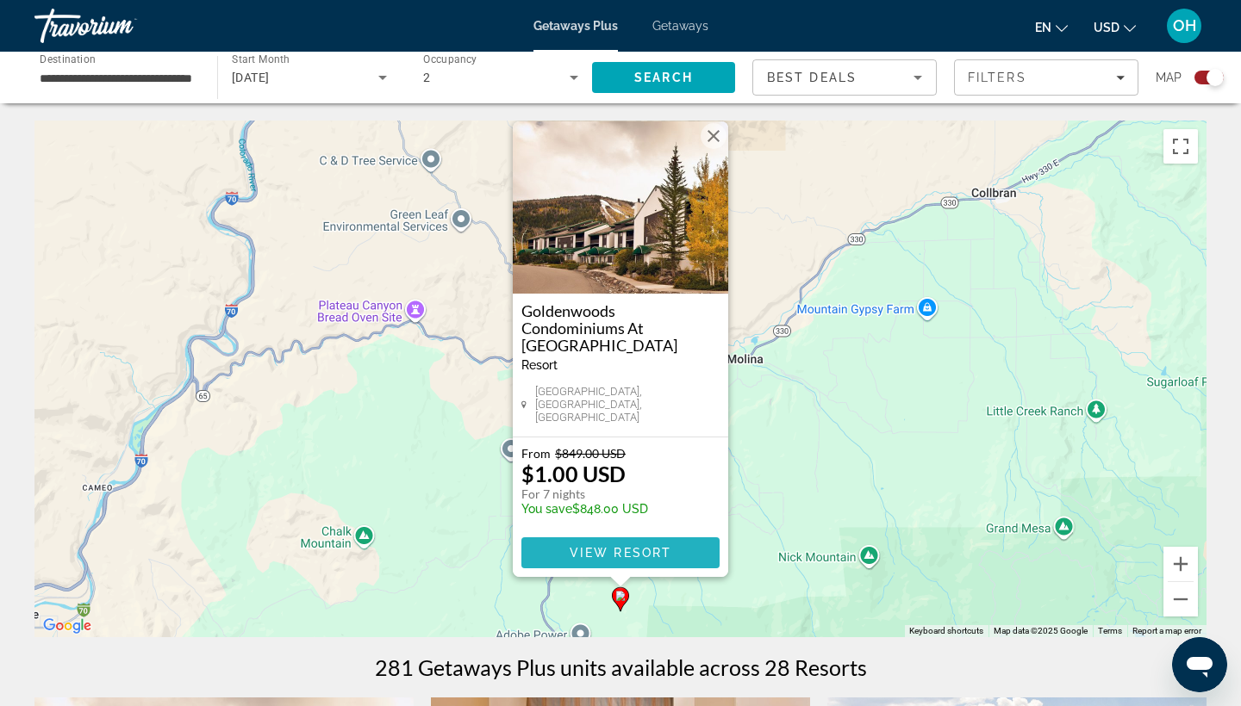
click at [643, 562] on span "Main content" at bounding box center [620, 552] width 198 height 41
